Goal: Information Seeking & Learning: Find specific page/section

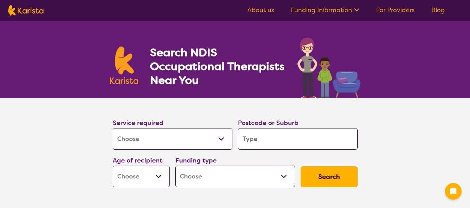
select select "[MEDICAL_DATA]"
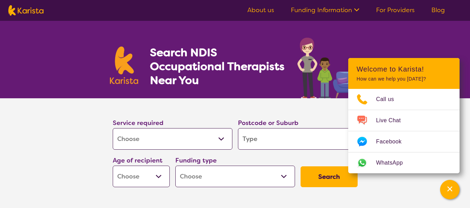
click at [175, 140] on select "Allied Health Assistant Assessment ([MEDICAL_DATA] or [MEDICAL_DATA]) Behaviour…" at bounding box center [173, 139] width 120 height 22
click at [301, 143] on input "search" at bounding box center [298, 139] width 120 height 22
click at [421, 193] on section "Service required Allied Health Assistant Assessment ([MEDICAL_DATA] or [MEDICAL…" at bounding box center [235, 153] width 470 height 111
click at [447, 187] on icon "Channel Menu" at bounding box center [449, 189] width 7 height 7
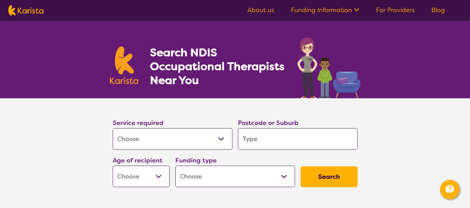
click at [294, 137] on input "search" at bounding box center [298, 139] width 120 height 22
click at [287, 129] on input "search" at bounding box center [298, 139] width 120 height 22
type input "w"
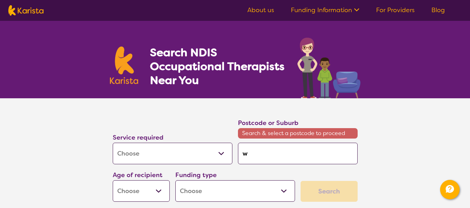
type input "wi"
type input "wic"
type input "wick"
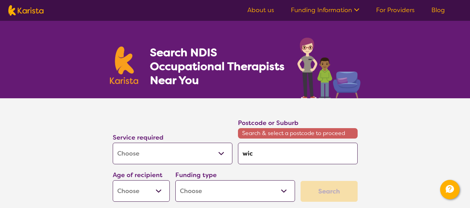
type input "wick"
type input "wickh"
type input "wickha"
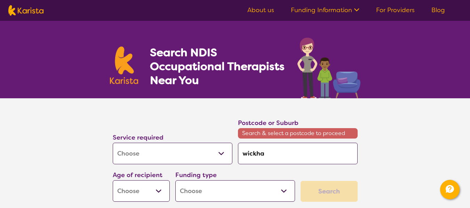
type input "[PERSON_NAME]"
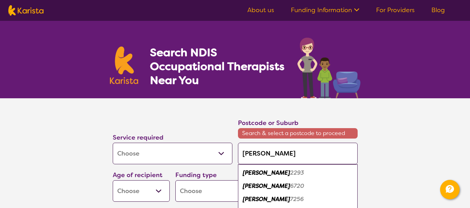
click at [290, 173] on em "2293" at bounding box center [297, 172] width 14 height 7
type input "2293"
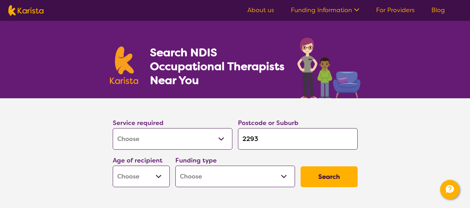
click at [157, 177] on select "Early Childhood - 0 to 9 Child - 10 to 11 Adolescent - 12 to 17 Adult - 18 to 6…" at bounding box center [141, 177] width 57 height 22
select select "AD"
click at [113, 166] on select "Early Childhood - 0 to 9 Child - 10 to 11 Adolescent - 12 to 17 Adult - 18 to 6…" at bounding box center [141, 177] width 57 height 22
select select "AD"
click at [284, 177] on select "Home Care Package (HCP) National Disability Insurance Scheme (NDIS) I don't know" at bounding box center [235, 177] width 120 height 22
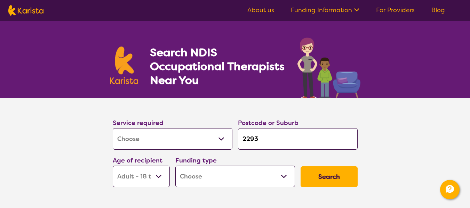
select select "NDIS"
click at [175, 166] on select "Home Care Package (HCP) National Disability Insurance Scheme (NDIS) I don't know" at bounding box center [235, 177] width 120 height 22
select select "NDIS"
click at [340, 179] on button "Search" at bounding box center [329, 177] width 57 height 21
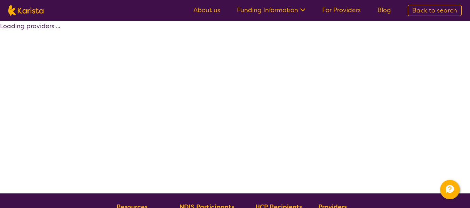
select select "by_score"
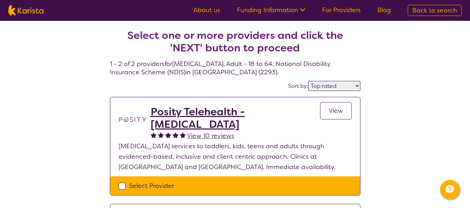
select select "[MEDICAL_DATA]"
select select "AD"
select select "NDIS"
select select "[MEDICAL_DATA]"
select select "AD"
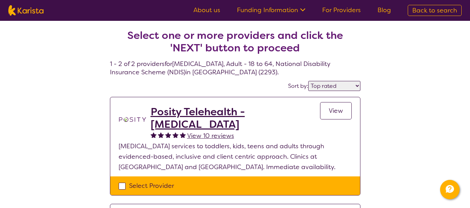
select select "NDIS"
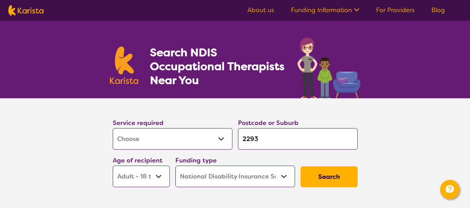
drag, startPoint x: 276, startPoint y: 141, endPoint x: 239, endPoint y: 141, distance: 36.5
click at [239, 141] on input "2293" at bounding box center [298, 139] width 120 height 22
type input "n"
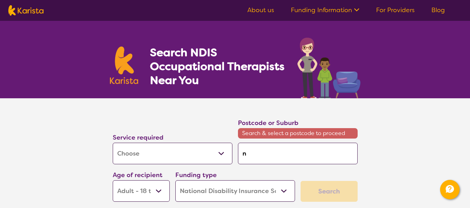
type input "ne"
type input "new"
type input "newc"
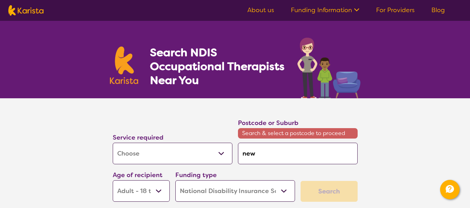
type input "newc"
type input "newca"
type input "newcas"
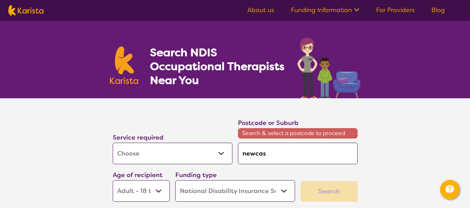
type input "newcast"
type input "newcastl"
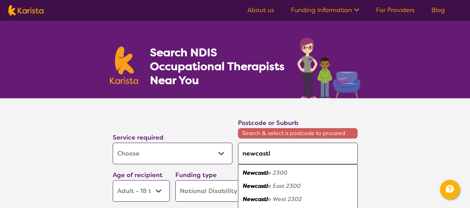
type input "[GEOGRAPHIC_DATA]"
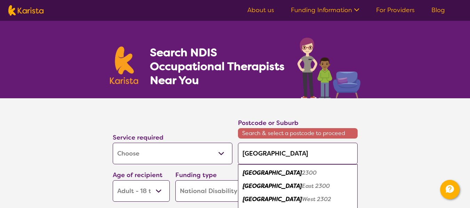
type input "[GEOGRAPHIC_DATA]"
type input "newcastle a"
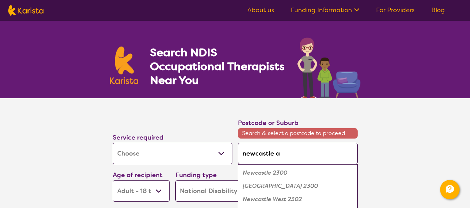
type input "newcastle ar"
type input "newcastle are"
type input "[GEOGRAPHIC_DATA] area"
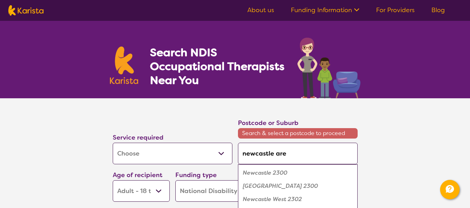
type input "[GEOGRAPHIC_DATA] area"
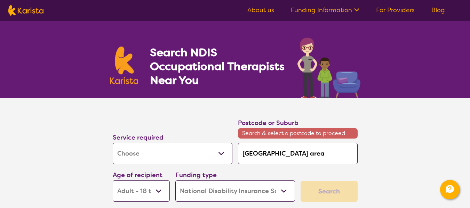
click at [330, 176] on div "Service required Allied Health Assistant Assessment ([MEDICAL_DATA] or [MEDICAL…" at bounding box center [235, 160] width 250 height 90
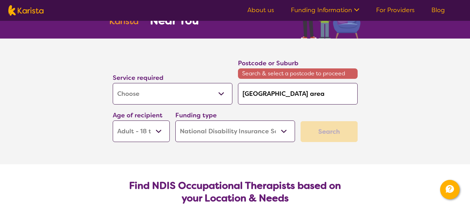
scroll to position [70, 0]
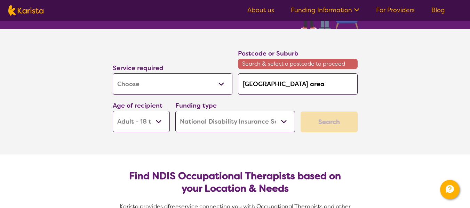
click at [339, 124] on div "Search" at bounding box center [329, 122] width 57 height 21
drag, startPoint x: 292, startPoint y: 83, endPoint x: 272, endPoint y: 86, distance: 19.8
click at [272, 86] on input "[GEOGRAPHIC_DATA] area" at bounding box center [298, 84] width 120 height 22
click at [277, 86] on input "[GEOGRAPHIC_DATA] area" at bounding box center [298, 84] width 120 height 22
type input "[GEOGRAPHIC_DATA]"
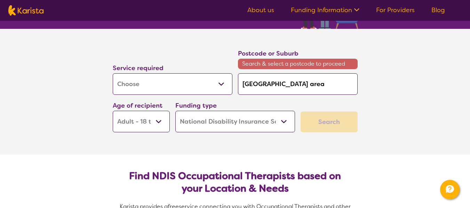
type input "[GEOGRAPHIC_DATA]"
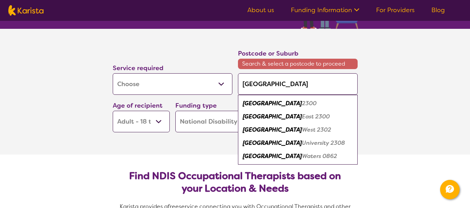
click at [258, 103] on em "[GEOGRAPHIC_DATA]" at bounding box center [272, 103] width 59 height 7
type input "2300"
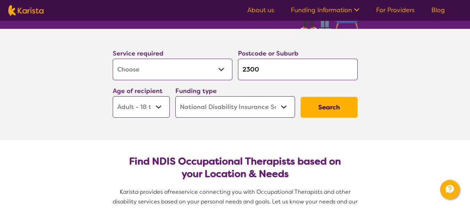
click at [323, 110] on button "Search" at bounding box center [329, 107] width 57 height 21
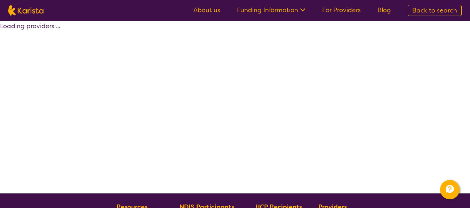
select select "by_score"
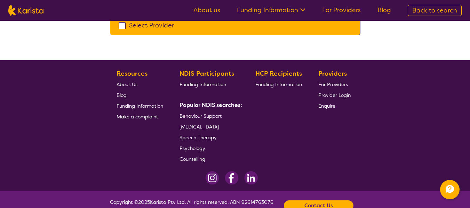
scroll to position [278, 0]
